Goal: Check status: Check status

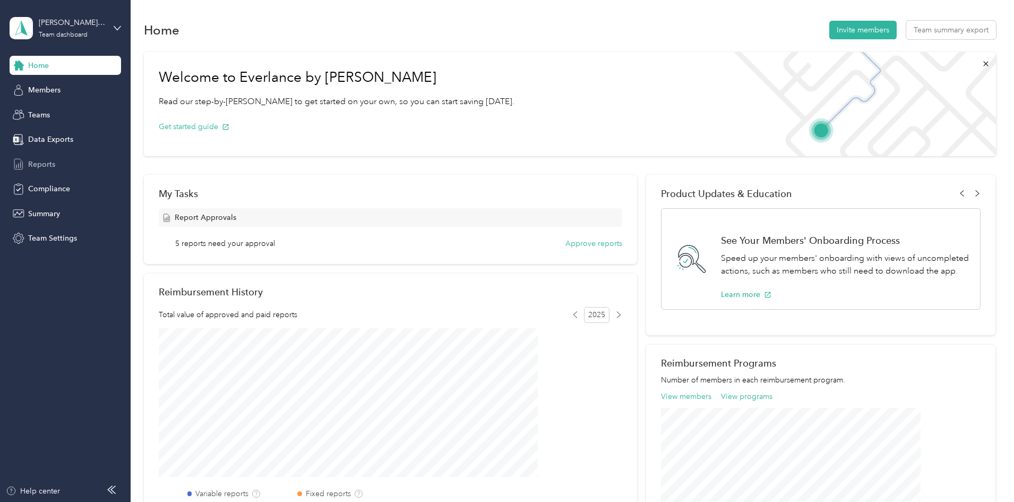
click at [39, 160] on span "Reports" at bounding box center [41, 164] width 27 height 11
